Goal: Task Accomplishment & Management: Complete application form

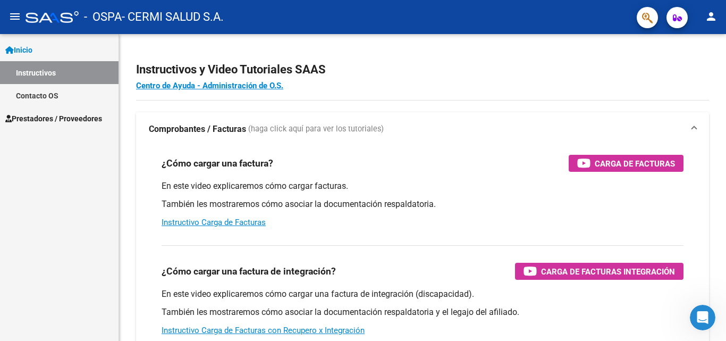
click at [19, 123] on span "Prestadores / Proveedores" at bounding box center [53, 119] width 97 height 12
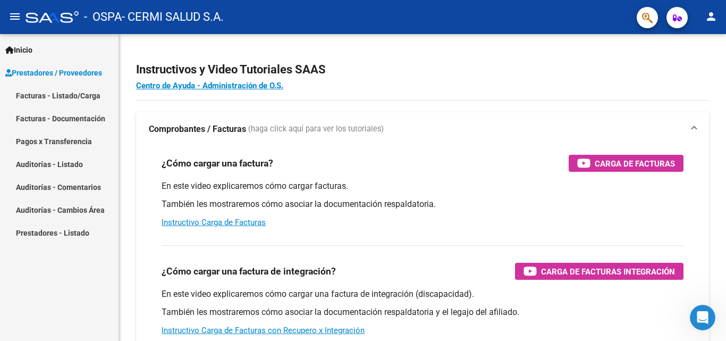
click at [33, 95] on link "Facturas - Listado/Carga" at bounding box center [59, 95] width 119 height 23
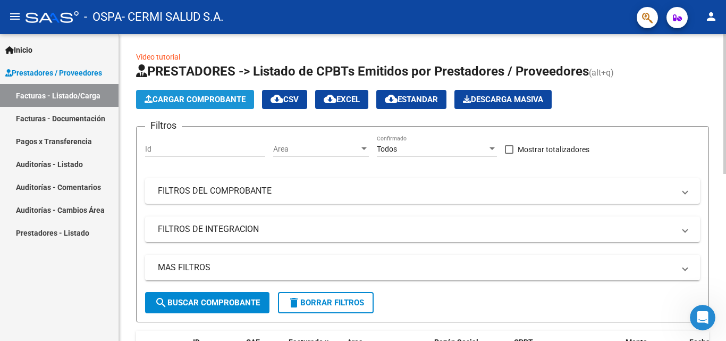
click at [204, 98] on span "Cargar Comprobante" at bounding box center [195, 100] width 101 height 10
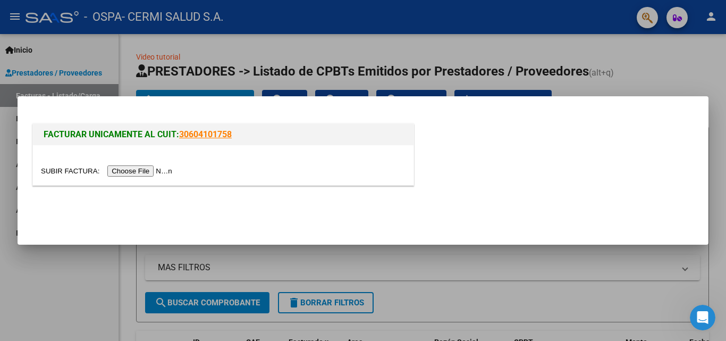
click at [155, 173] on input "file" at bounding box center [108, 170] width 135 height 11
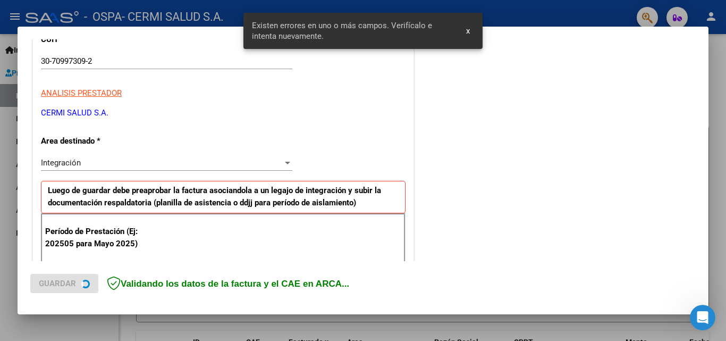
scroll to position [240, 0]
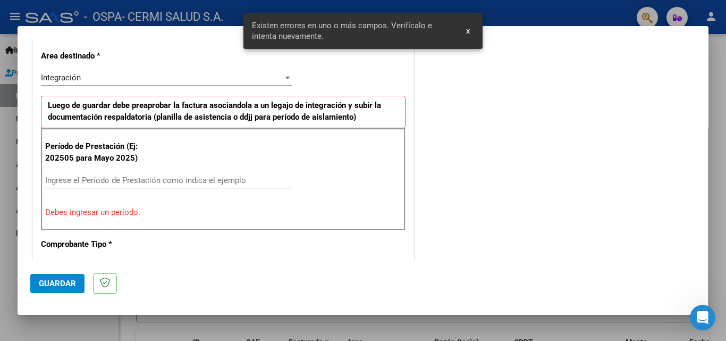
click at [133, 182] on input "Ingrese el Período de Prestación como indica el ejemplo" at bounding box center [168, 180] width 246 height 10
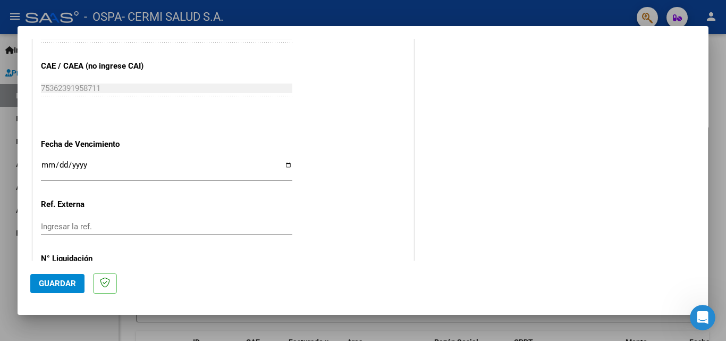
scroll to position [714, 0]
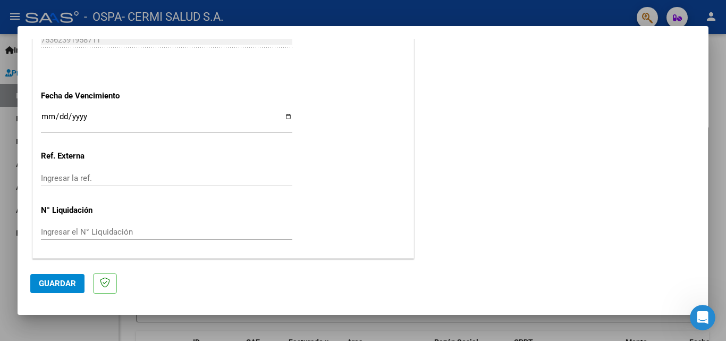
type input "202508"
click at [286, 121] on input "Ingresar la fecha" at bounding box center [166, 120] width 251 height 17
click at [283, 115] on input "Ingresar la fecha" at bounding box center [166, 120] width 251 height 17
type input "[DATE]"
click at [60, 281] on span "Guardar" at bounding box center [57, 284] width 37 height 10
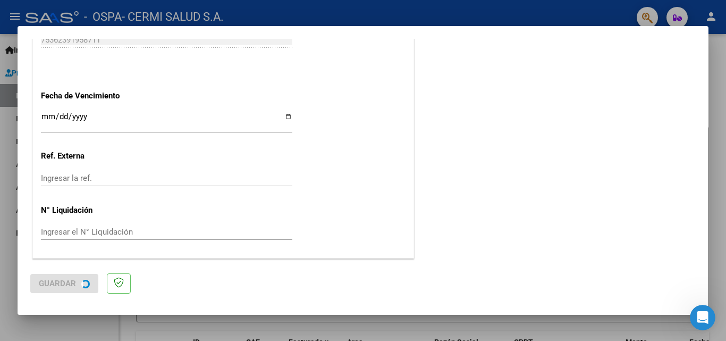
scroll to position [0, 0]
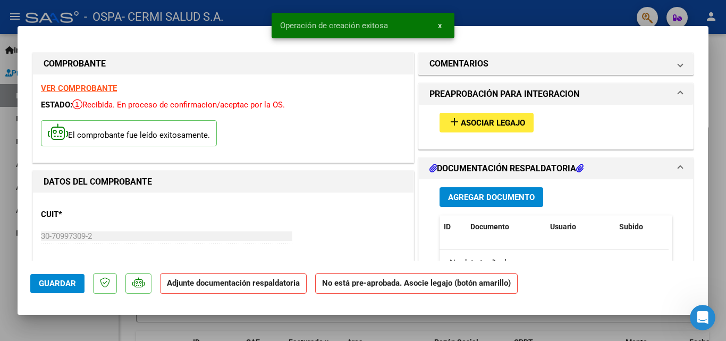
click at [484, 124] on span "Asociar Legajo" at bounding box center [493, 123] width 64 height 10
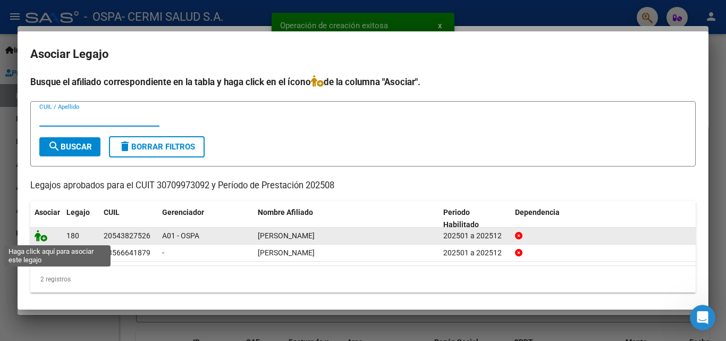
click at [41, 237] on icon at bounding box center [41, 236] width 13 height 12
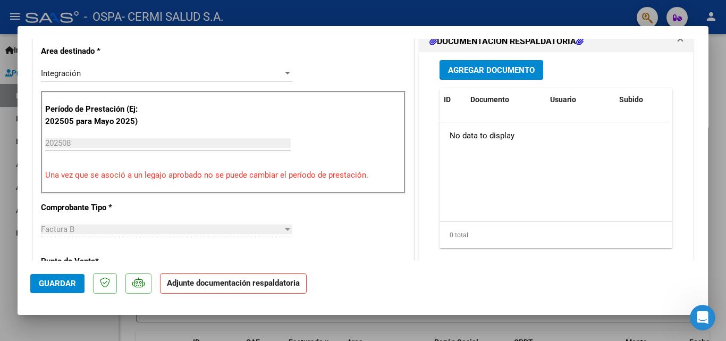
scroll to position [266, 0]
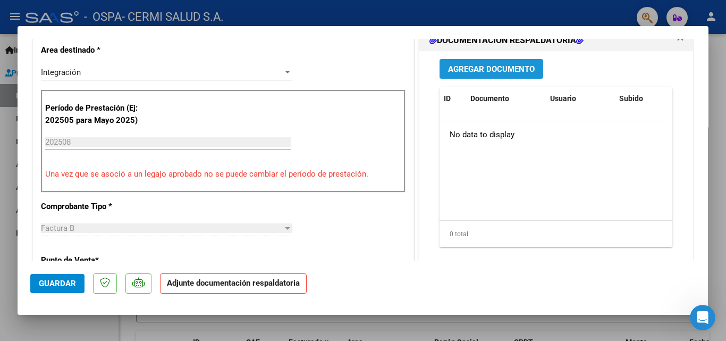
click at [453, 65] on span "Agregar Documento" at bounding box center [491, 69] width 87 height 10
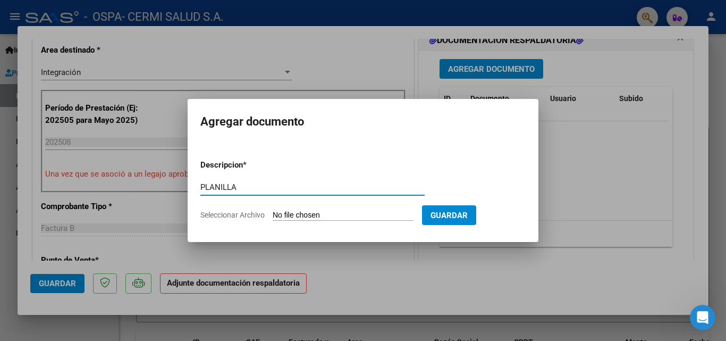
type input "PLANILLA"
click at [327, 211] on input "Seleccionar Archivo" at bounding box center [343, 216] width 141 height 10
type input "C:\fakepath\[PERSON_NAME].pdf"
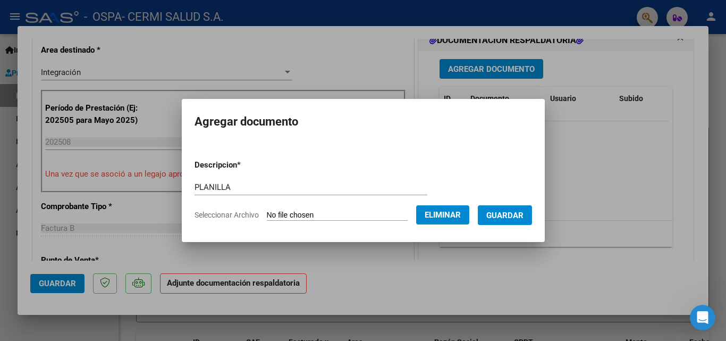
click at [509, 211] on span "Guardar" at bounding box center [505, 216] width 37 height 10
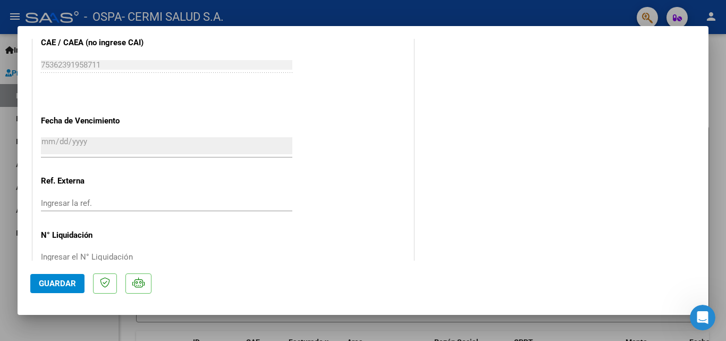
scroll to position [730, 0]
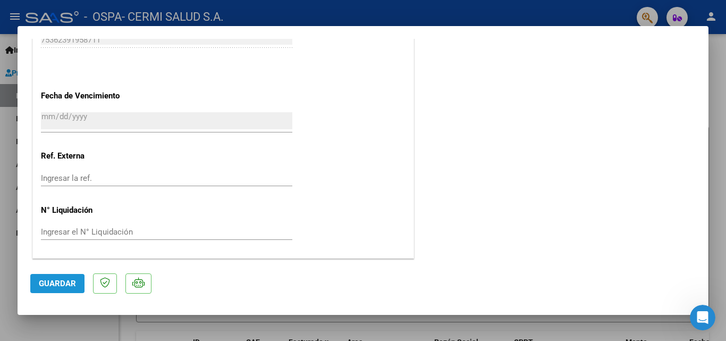
click at [48, 286] on span "Guardar" at bounding box center [57, 284] width 37 height 10
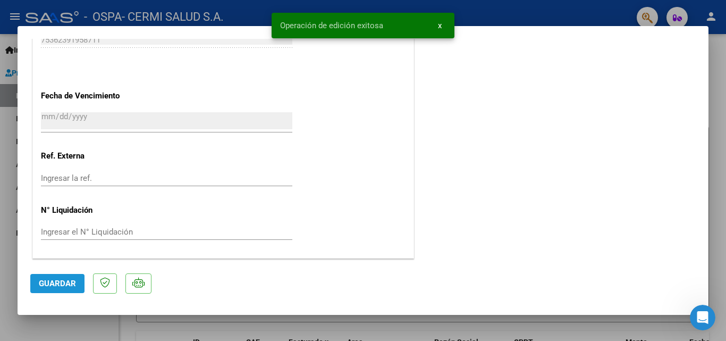
click at [55, 279] on span "Guardar" at bounding box center [57, 284] width 37 height 10
click at [53, 320] on div at bounding box center [363, 170] width 726 height 341
type input "$ 0,00"
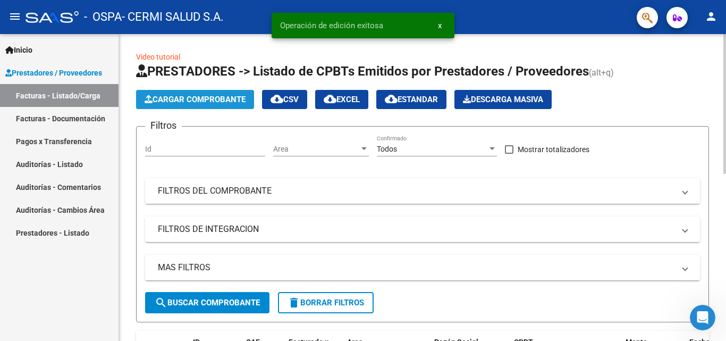
click at [162, 105] on button "Cargar Comprobante" at bounding box center [195, 99] width 118 height 19
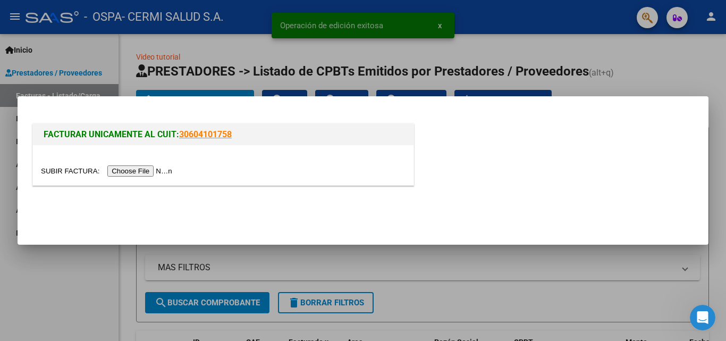
click at [157, 172] on input "file" at bounding box center [108, 170] width 135 height 11
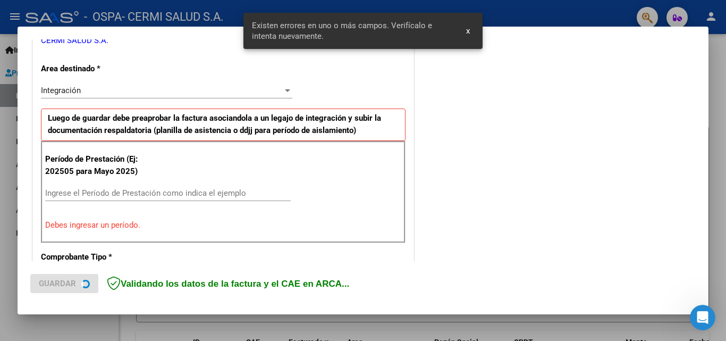
scroll to position [240, 0]
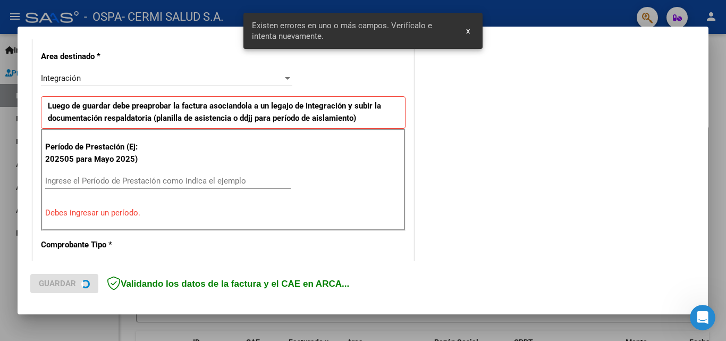
click at [160, 178] on input "Ingrese el Período de Prestación como indica el ejemplo" at bounding box center [168, 181] width 246 height 10
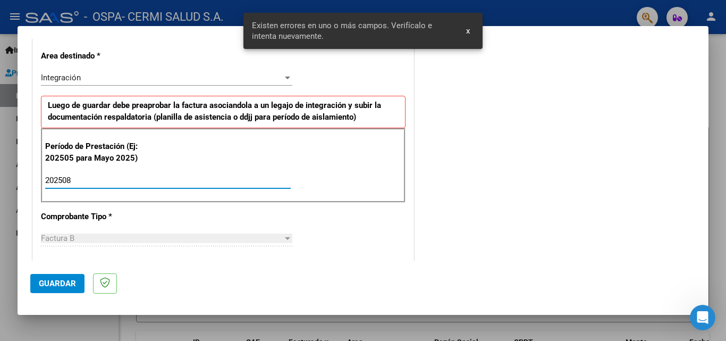
type input "202508"
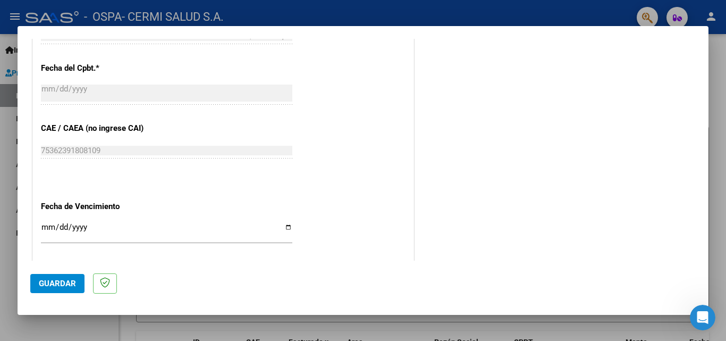
scroll to position [665, 0]
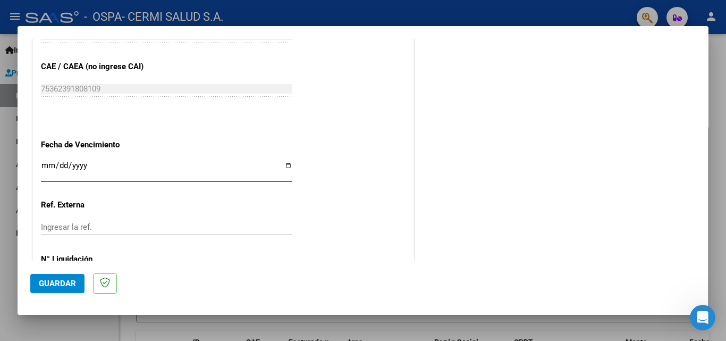
click at [281, 164] on input "Ingresar la fecha" at bounding box center [166, 169] width 251 height 17
click at [287, 164] on input "Ingresar la fecha" at bounding box center [166, 169] width 251 height 17
type input "[DATE]"
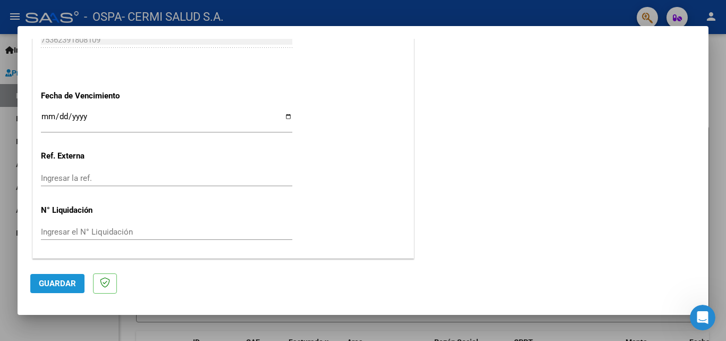
click at [65, 282] on span "Guardar" at bounding box center [57, 284] width 37 height 10
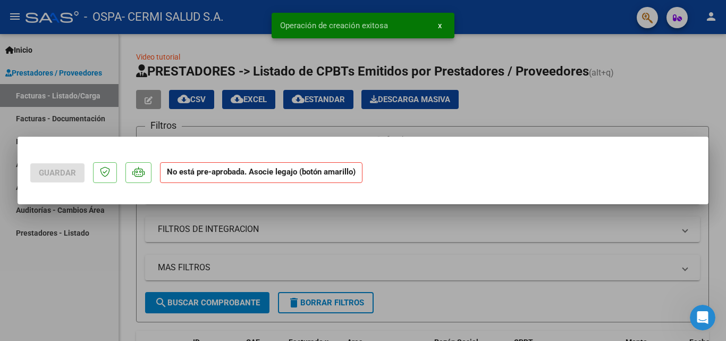
scroll to position [0, 0]
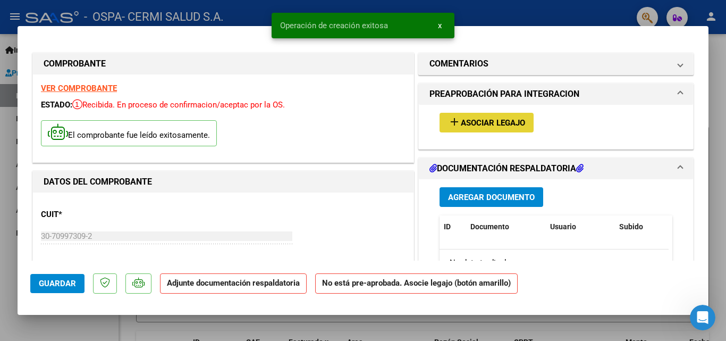
click at [480, 119] on span "Asociar Legajo" at bounding box center [493, 123] width 64 height 10
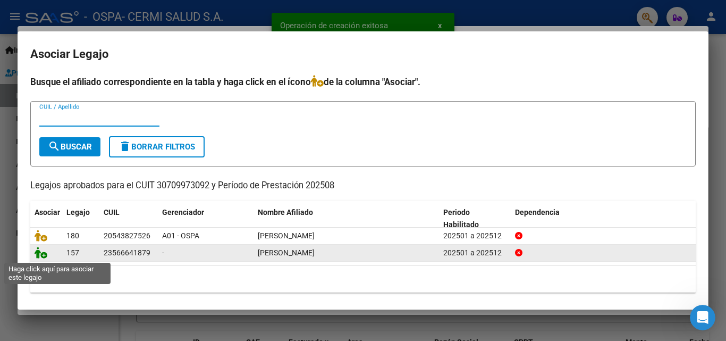
click at [37, 251] on icon at bounding box center [41, 253] width 13 height 12
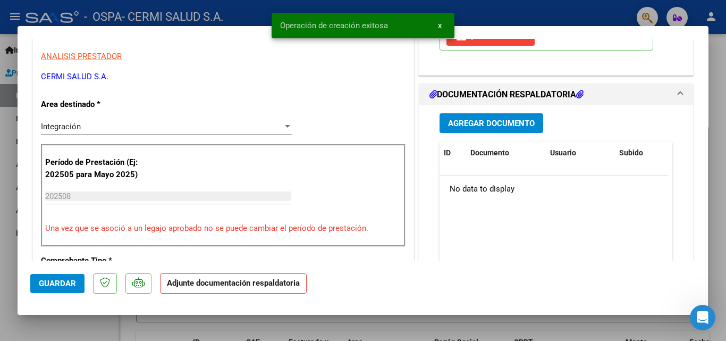
scroll to position [213, 0]
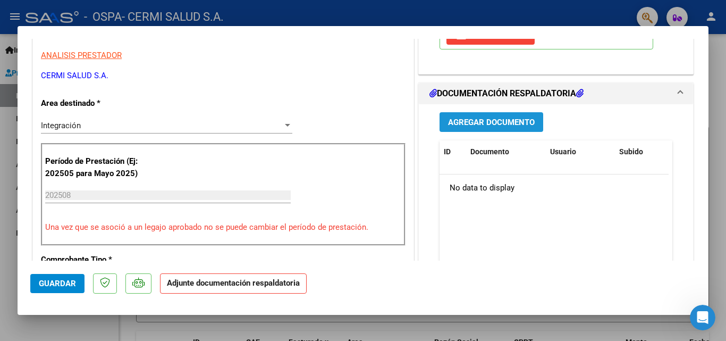
click at [518, 126] on span "Agregar Documento" at bounding box center [491, 123] width 87 height 10
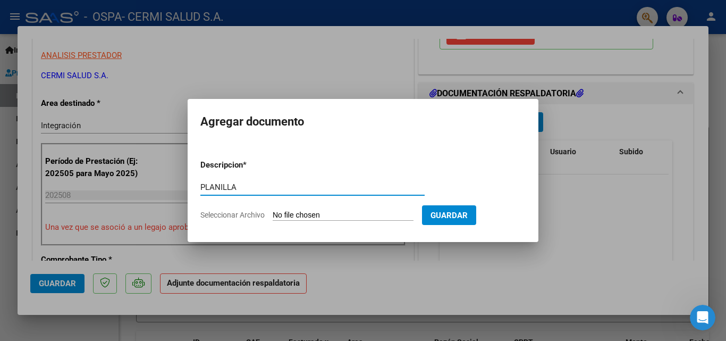
type input "PLANILLA"
click at [328, 215] on input "Seleccionar Archivo" at bounding box center [343, 216] width 141 height 10
type input "C:\fakepath\[PERSON_NAME].pdf"
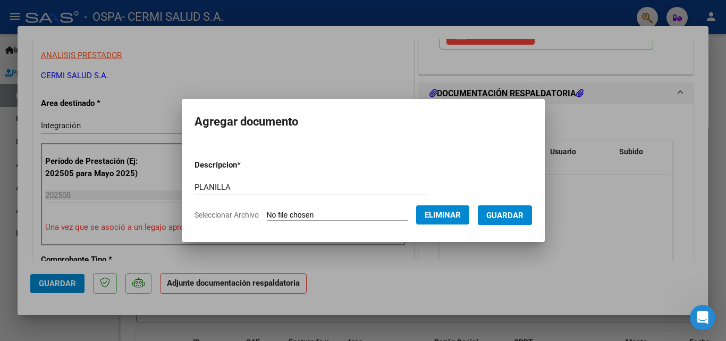
click at [514, 211] on span "Guardar" at bounding box center [505, 216] width 37 height 10
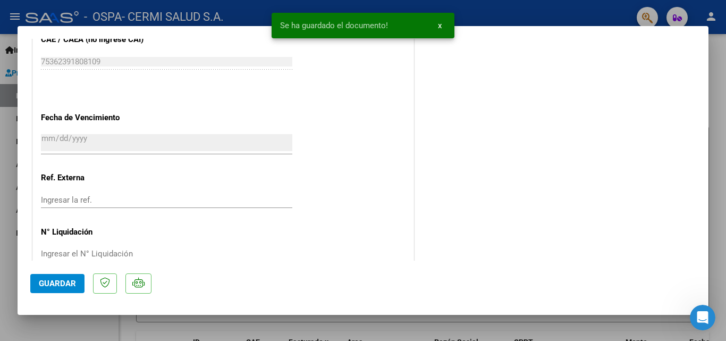
scroll to position [730, 0]
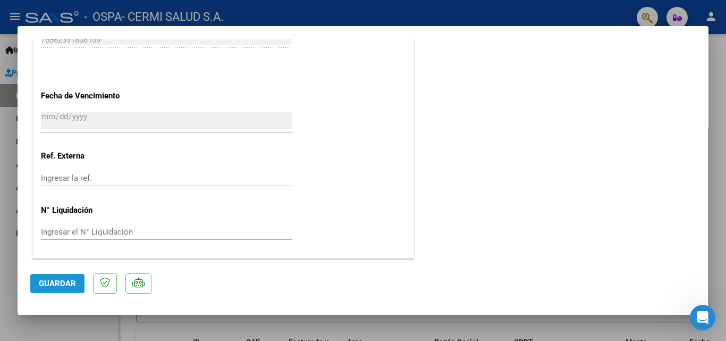
click at [59, 283] on span "Guardar" at bounding box center [57, 284] width 37 height 10
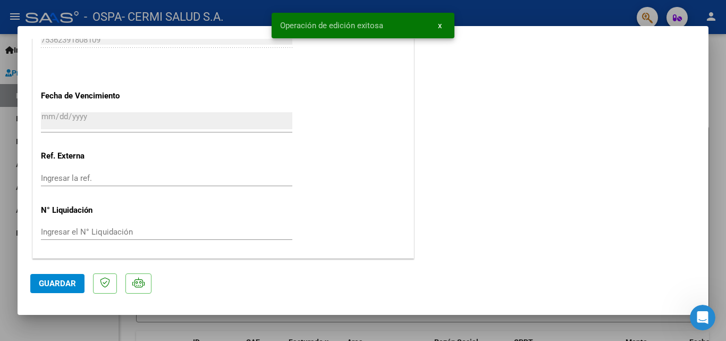
click at [3, 257] on div at bounding box center [363, 170] width 726 height 341
type input "$ 0,00"
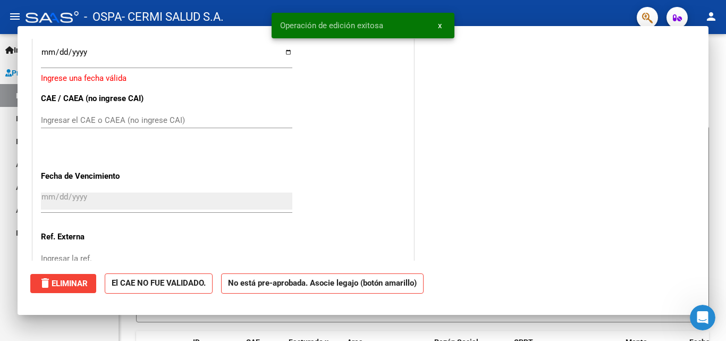
scroll to position [0, 0]
